Goal: Task Accomplishment & Management: Manage account settings

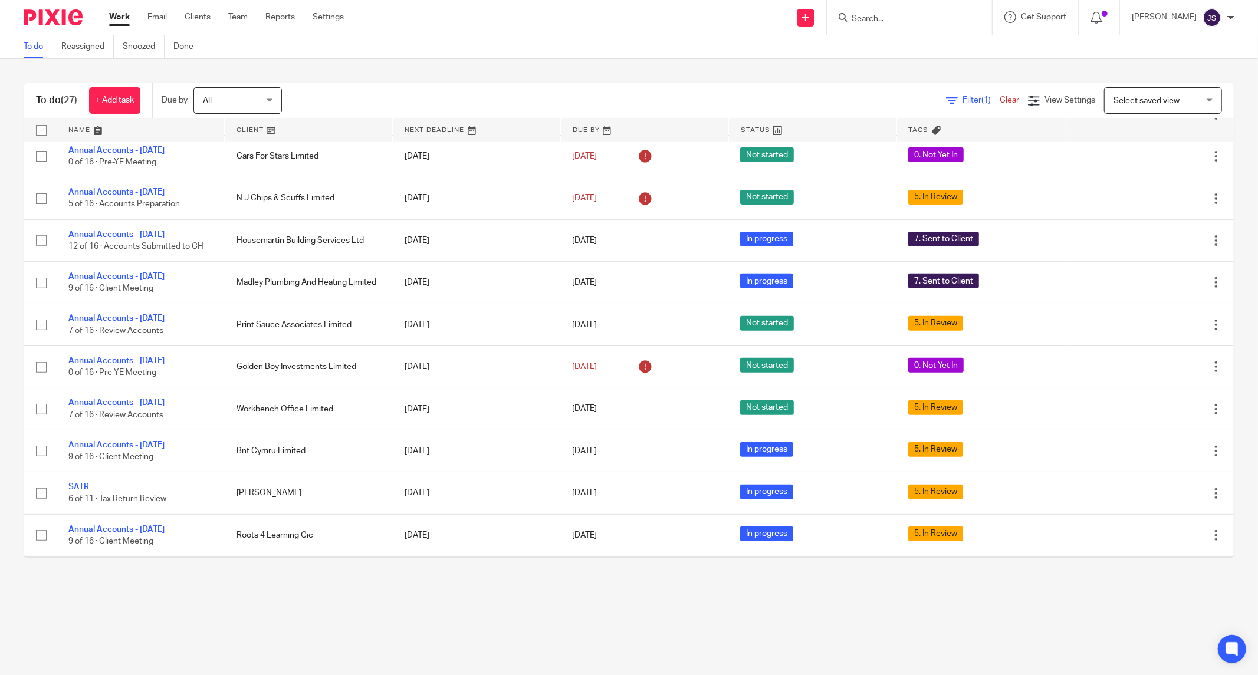
scroll to position [365, 0]
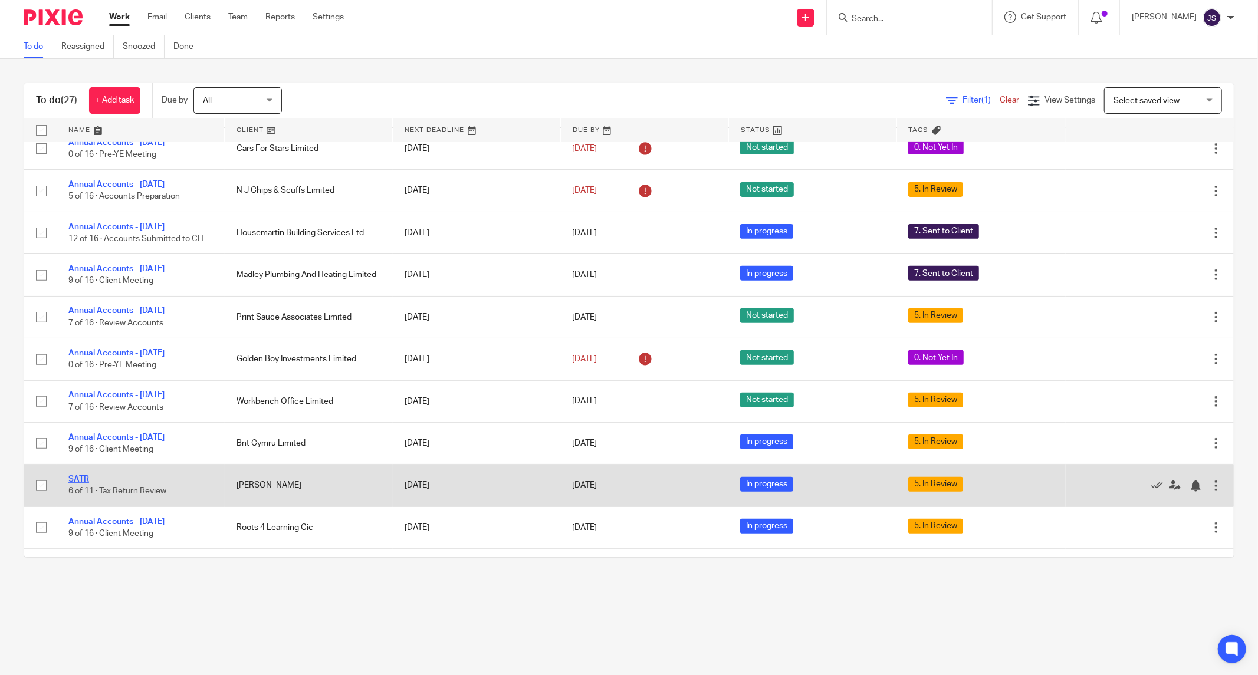
click at [78, 482] on link "SATR" at bounding box center [78, 479] width 21 height 8
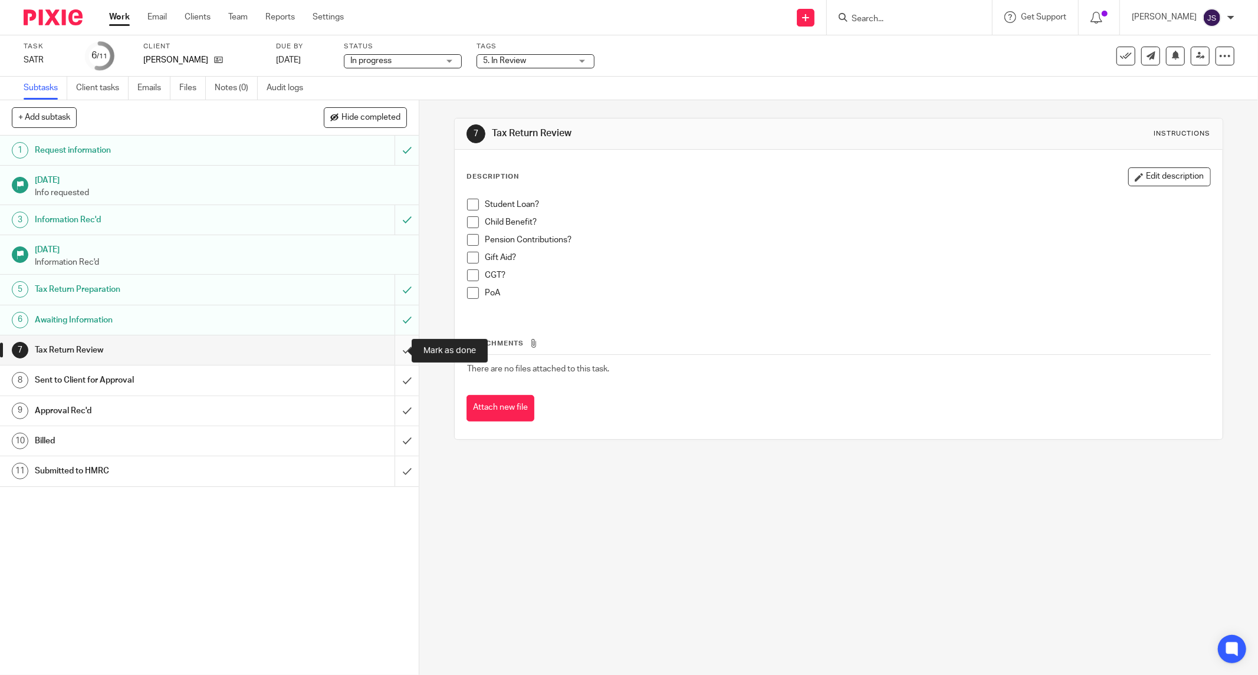
click at [393, 351] on input "submit" at bounding box center [209, 350] width 419 height 29
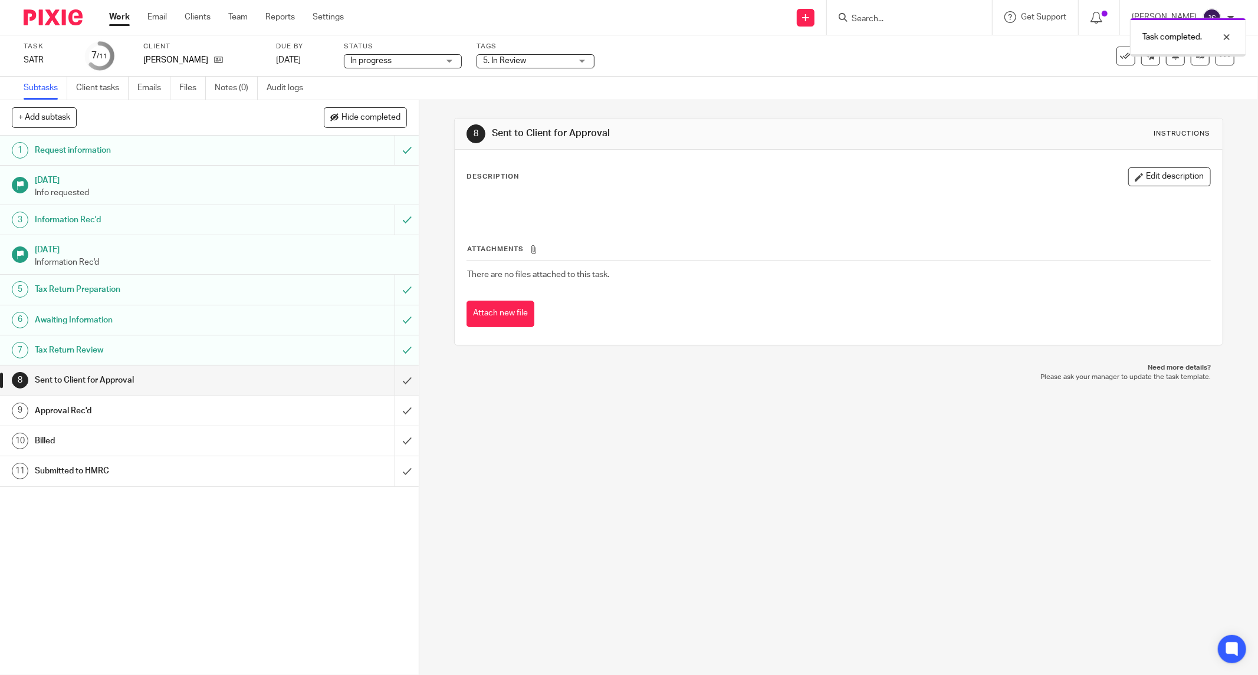
click at [530, 63] on span "5. In Review" at bounding box center [527, 61] width 88 height 12
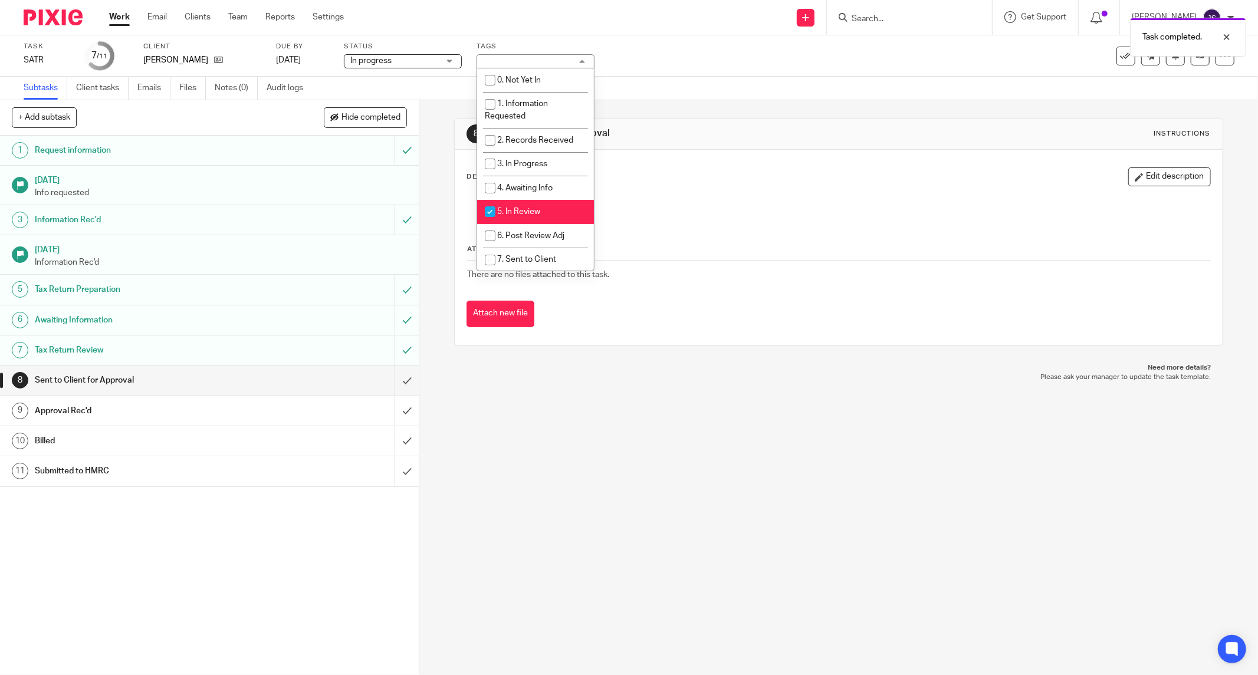
click at [529, 218] on li "5. In Review" at bounding box center [535, 212] width 117 height 24
checkbox input "false"
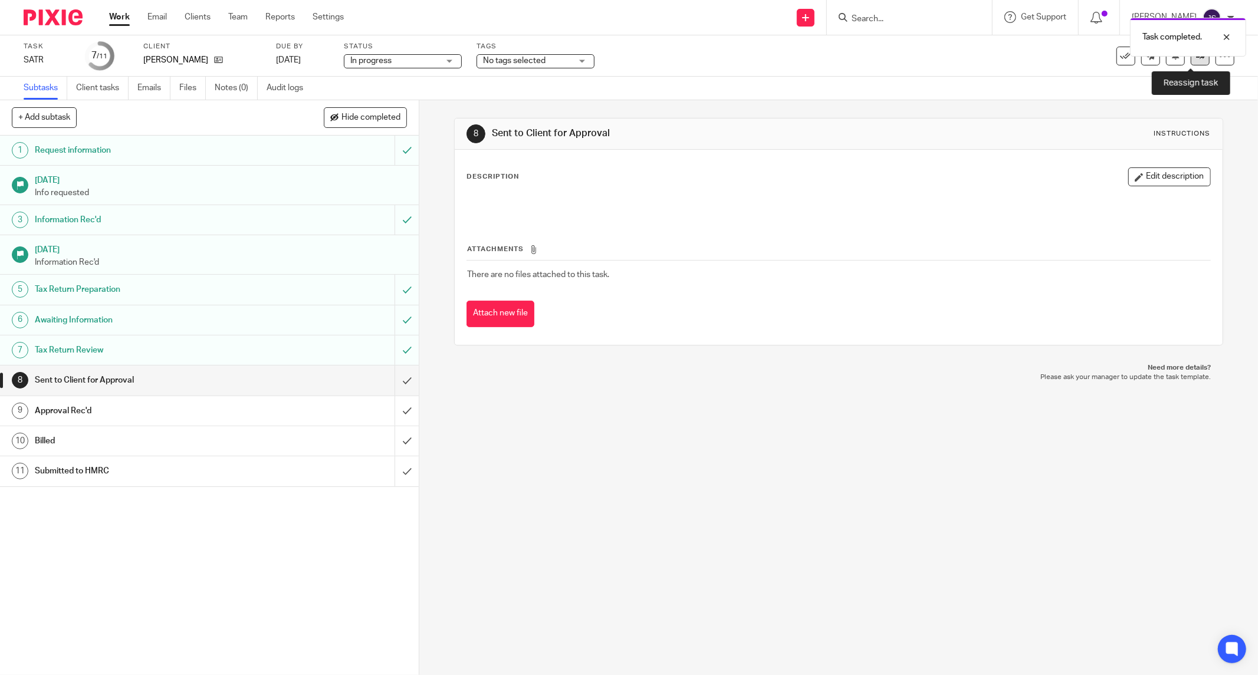
click at [1193, 63] on link at bounding box center [1200, 56] width 19 height 19
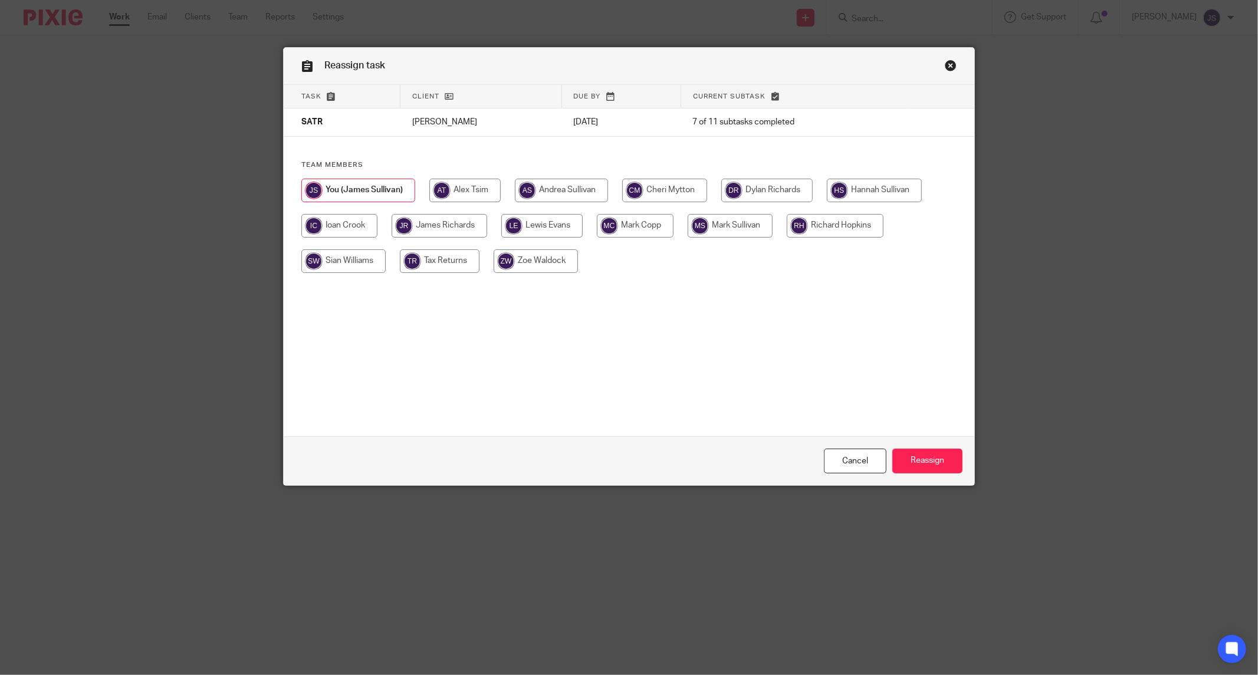
click at [776, 190] on input "radio" at bounding box center [766, 191] width 91 height 24
radio input "true"
click at [904, 461] on input "Reassign" at bounding box center [928, 461] width 70 height 25
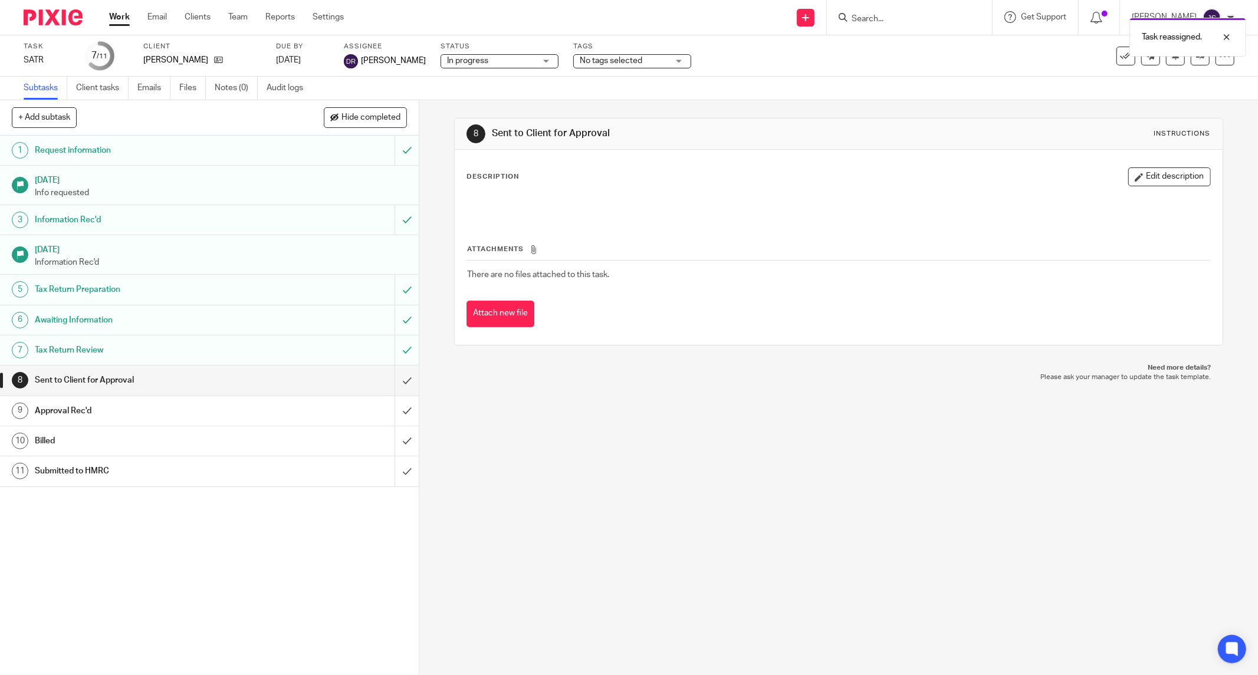
click at [59, 19] on img at bounding box center [53, 17] width 59 height 16
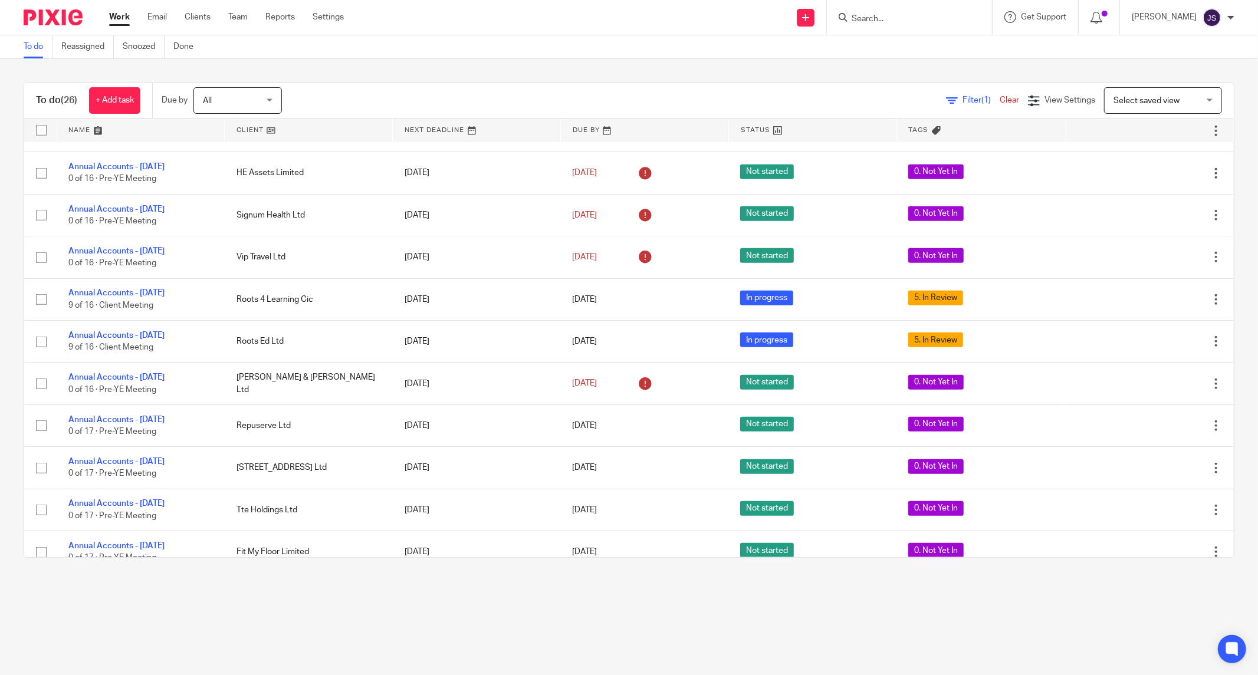
scroll to position [702, 0]
